Goal: Transaction & Acquisition: Purchase product/service

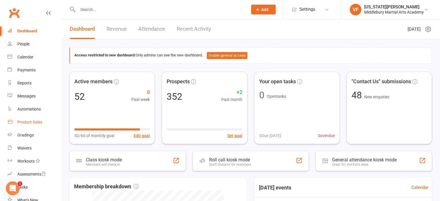
click at [35, 123] on div "Product Sales" at bounding box center [29, 122] width 25 height 5
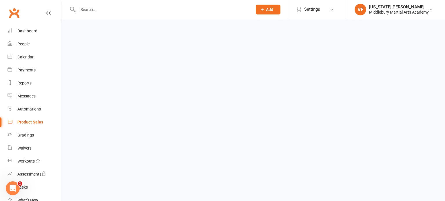
select select "100"
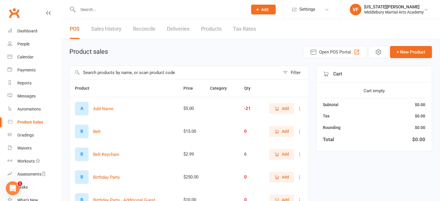
click at [103, 70] on input "text" at bounding box center [175, 72] width 210 height 13
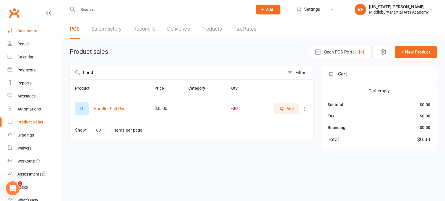
type input "hood"
click at [36, 33] on link "Dashboard" at bounding box center [35, 31] width 54 height 13
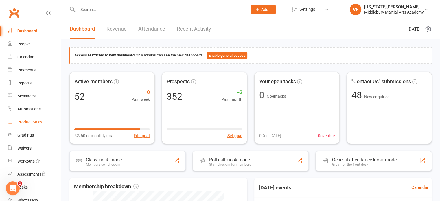
click at [28, 120] on div "Product Sales" at bounding box center [29, 122] width 25 height 5
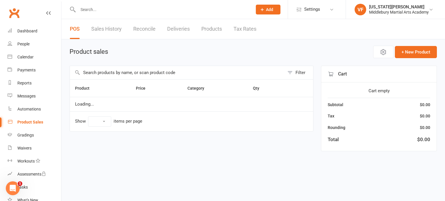
select select "100"
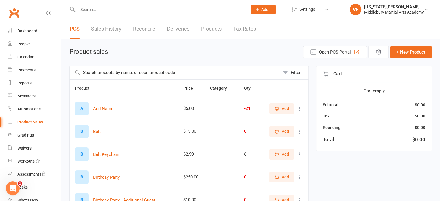
click at [93, 72] on input "text" at bounding box center [175, 72] width 210 height 13
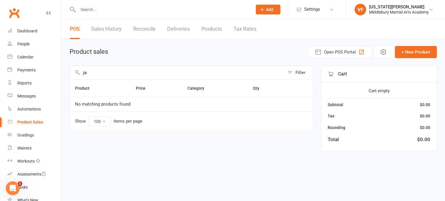
type input "j"
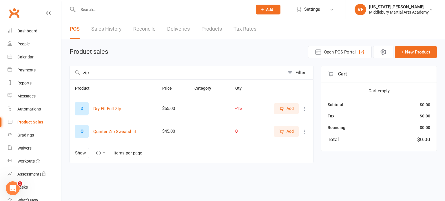
type input "zip"
